Goal: Communication & Community: Answer question/provide support

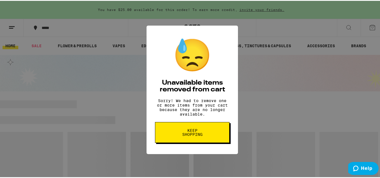
drag, startPoint x: 0, startPoint y: 0, endPoint x: 198, endPoint y: 138, distance: 241.1
click at [198, 136] on span "Keep Shopping" at bounding box center [192, 132] width 29 height 8
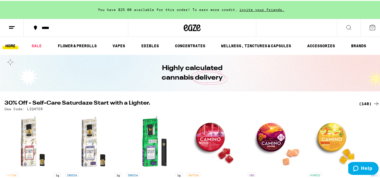
click at [373, 28] on button at bounding box center [372, 26] width 24 height 17
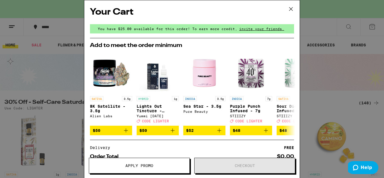
click at [288, 10] on icon at bounding box center [291, 9] width 8 height 8
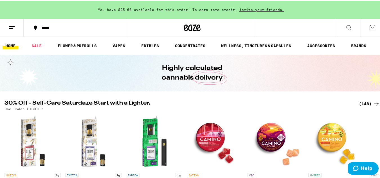
click at [360, 24] on button at bounding box center [372, 26] width 24 height 17
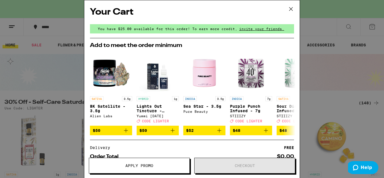
click at [291, 8] on icon at bounding box center [291, 9] width 8 height 8
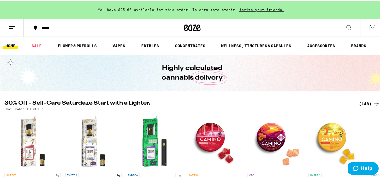
click at [14, 29] on icon at bounding box center [11, 26] width 7 height 7
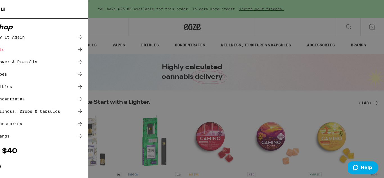
click at [366, 164] on button "Help" at bounding box center [363, 167] width 32 height 13
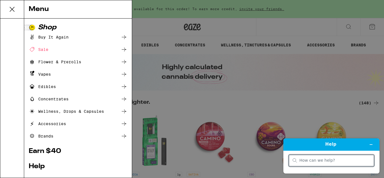
click at [322, 161] on input "search" at bounding box center [334, 160] width 71 height 5
click at [315, 161] on input "search" at bounding box center [334, 160] width 71 height 5
type input "live chat"
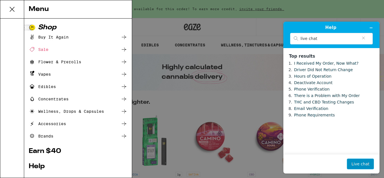
click at [370, 165] on button "Live chat" at bounding box center [360, 164] width 27 height 11
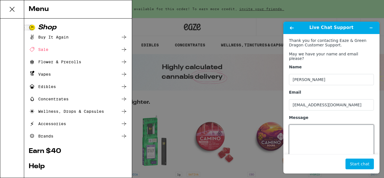
click at [315, 137] on textarea "Message" at bounding box center [331, 140] width 85 height 31
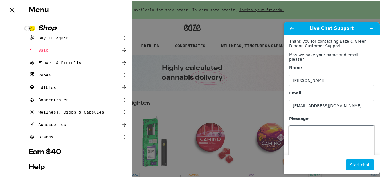
click at [304, 132] on textarea "Message" at bounding box center [331, 140] width 85 height 31
paste textarea "My order is being delivered an hour and a half outside of the longest quoted wa…"
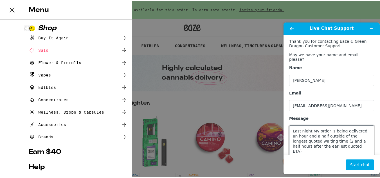
drag, startPoint x: 316, startPoint y: 130, endPoint x: 312, endPoint y: 129, distance: 4.6
click at [312, 129] on textarea "Last night My order is being delivered an hour and a half outside of the longes…" at bounding box center [331, 140] width 85 height 31
click at [369, 145] on textarea "Last night I placed an order that delivered was delivered an hour and a half ou…" at bounding box center [331, 140] width 85 height 31
paste textarea "My order is being delivered an hour and a half outside of the longest quoted wa…"
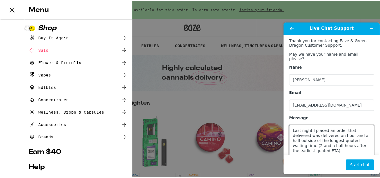
paste textarea "he status has claimed that the driver has been on the way for an hour"
click at [329, 141] on textarea "Last night I placed an order that delivered was delivered an hour and a half ou…" at bounding box center [331, 140] width 85 height 31
click at [347, 142] on textarea "Last night I placed an order that delivered was delivered an hour and a half ou…" at bounding box center [331, 140] width 85 height 31
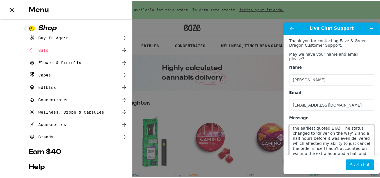
scroll to position [28, 0]
click at [341, 133] on textarea "Last night I placed an order that delivered was delivered an hour and a half ou…" at bounding box center [331, 140] width 85 height 31
click at [324, 144] on textarea "Last night I placed an order that delivered was delivered an hour and a half ou…" at bounding box center [331, 140] width 85 height 31
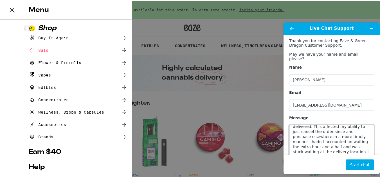
scroll to position [46, 0]
click at [327, 130] on textarea "Last night I placed an order that delivered was delivered an hour and a half ou…" at bounding box center [331, 140] width 85 height 31
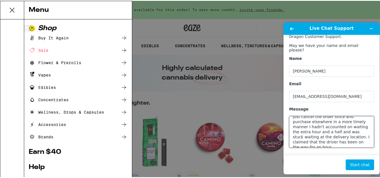
drag, startPoint x: 299, startPoint y: 139, endPoint x: 329, endPoint y: 123, distance: 34.6
click at [329, 123] on textarea "Last night I placed an order that delivered was delivered an hour and a half ou…" at bounding box center [331, 131] width 85 height 31
drag, startPoint x: 350, startPoint y: 141, endPoint x: 358, endPoint y: 131, distance: 12.7
click at [358, 131] on textarea "Last night I placed an order that delivered was delivered an hour and a half ou…" at bounding box center [331, 131] width 85 height 31
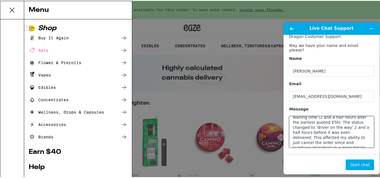
scroll to position [0, 0]
click at [293, 119] on textarea "Last night I placed an order that delivered was delivered an hour and a half ou…" at bounding box center [331, 131] width 85 height 31
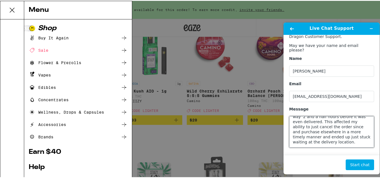
scroll to position [112, 0]
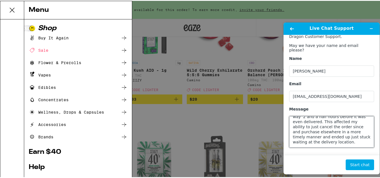
click at [361, 134] on textarea "Good afternoon, last night I placed an order that delivered was delivered an ho…" at bounding box center [331, 131] width 85 height 31
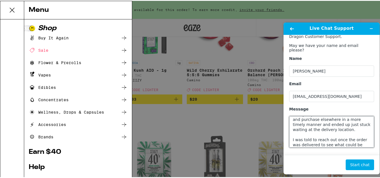
scroll to position [53, 0]
click at [293, 127] on textarea "Good afternoon, last night I placed an order that delivered was delivered an ho…" at bounding box center [331, 131] width 85 height 31
click at [299, 133] on textarea "Good afternoon, last night I placed an order that delivered was delivered an ho…" at bounding box center [331, 131] width 85 height 31
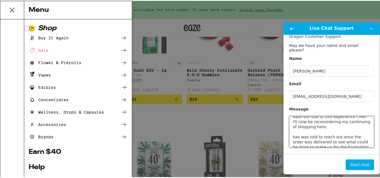
scroll to position [81, 0]
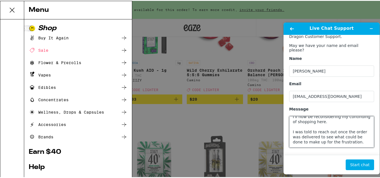
click at [356, 138] on textarea "Good afternoon, last night I placed an order that delivered was delivered an ho…" at bounding box center [331, 131] width 85 height 31
click at [354, 136] on textarea "Good afternoon, last night I placed an order that delivered was delivered an ho…" at bounding box center [331, 131] width 85 height 31
type textarea "Good afternoon, last night I placed an order that delivered was delivered an ho…"
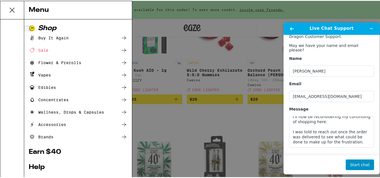
click at [367, 163] on button "Start chat" at bounding box center [360, 164] width 28 height 11
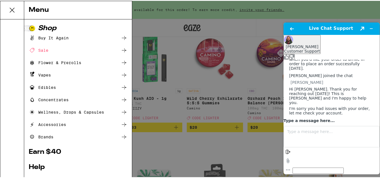
scroll to position [164, 0]
click at [359, 147] on textarea "Type a message here..." at bounding box center [331, 136] width 96 height 21
type textarea "Thank you"
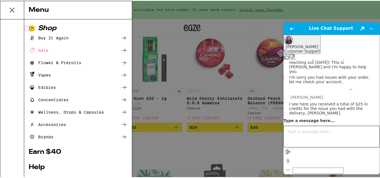
scroll to position [211, 0]
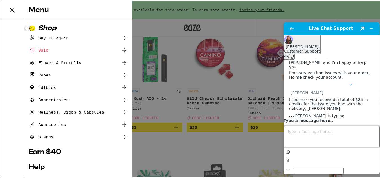
click at [315, 147] on textarea "Type a message here..." at bounding box center [331, 136] width 96 height 21
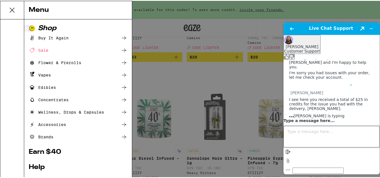
scroll to position [197, 0]
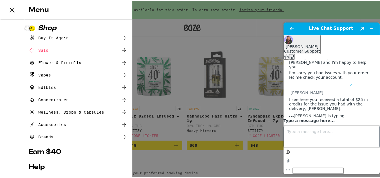
click at [302, 147] on textarea "Type a message here..." at bounding box center [331, 136] width 96 height 21
type textarea "Right which is a regular promotion offered after not ordering for a few weeks"
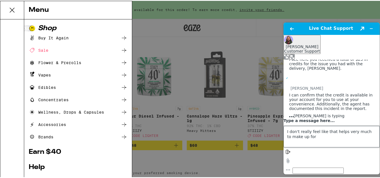
scroll to position [273, 0]
type textarea "I don't really feel like that helps very much to make up for the situation"
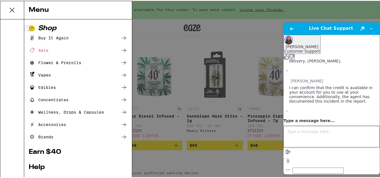
scroll to position [305, 0]
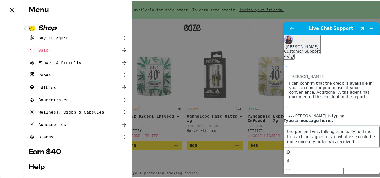
type textarea "the person I was talking to initially told me to reach out again to see what el…"
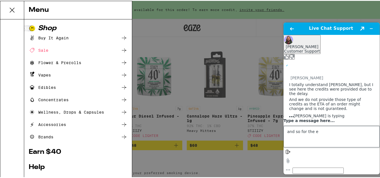
scroll to position [371, 0]
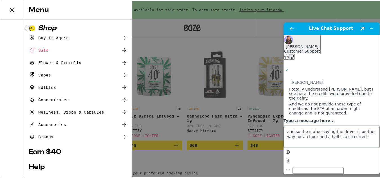
type textarea "and so the status saying the driver is on the way for an hour and a half is als…"
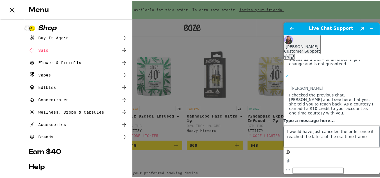
scroll to position [436, 0]
drag, startPoint x: 335, startPoint y: 149, endPoint x: 250, endPoint y: 123, distance: 88.9
click at [279, 123] on html "Live Chat Support Created with Sketch. Gabriel A. Customer Support Customer Sup…" at bounding box center [331, 98] width 105 height 161
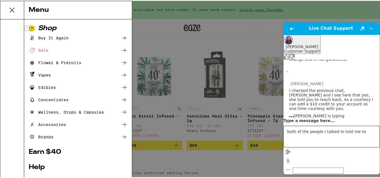
type textarea "both of the people I talked to told me to"
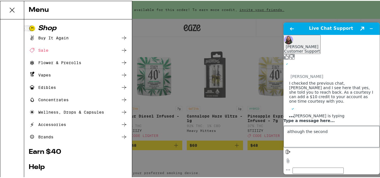
scroll to position [462, 0]
type textarea "a"
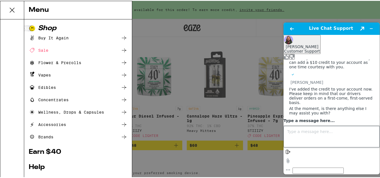
scroll to position [509, 0]
click at [15, 16] on button at bounding box center [12, 9] width 24 height 18
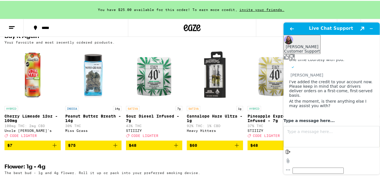
scroll to position [525, 0]
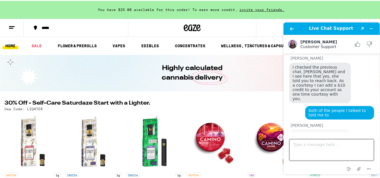
click at [310, 141] on textarea "Type a message here..." at bounding box center [331, 149] width 84 height 21
type textarea "I don't see the extra $10, it still says $25"
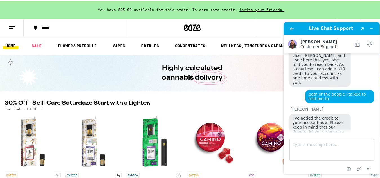
scroll to position [579, 0]
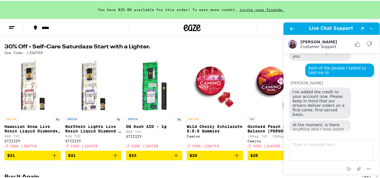
scroll to position [567, 0]
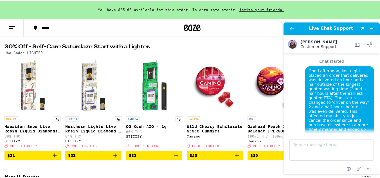
scroll to position [567, 0]
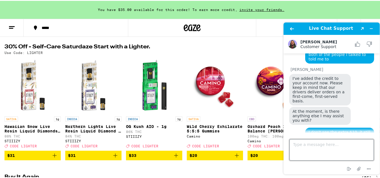
click at [321, 147] on textarea "Type a message here..." at bounding box center [331, 149] width 84 height 21
type textarea "ok thanks"
